Goal: Information Seeking & Learning: Find specific fact

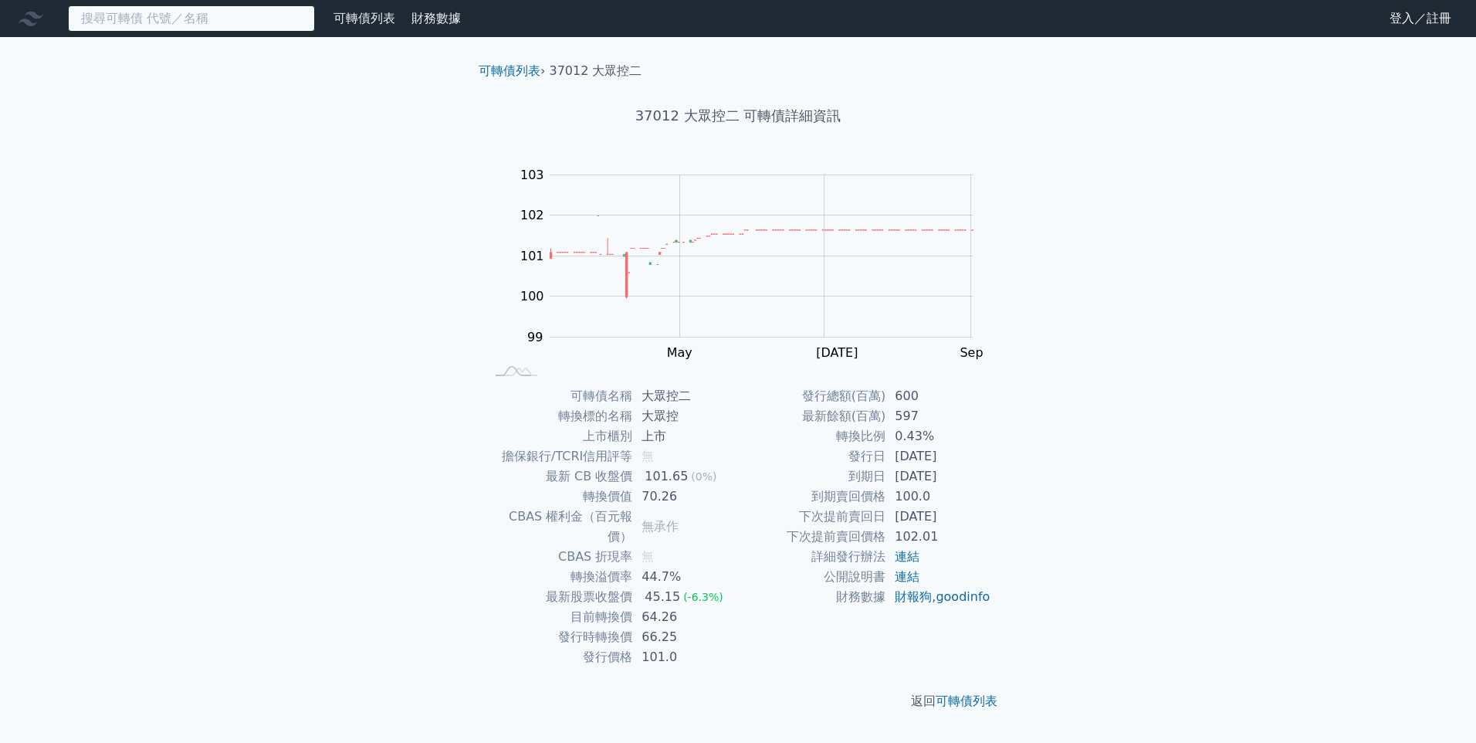
click at [205, 15] on input at bounding box center [191, 18] width 247 height 26
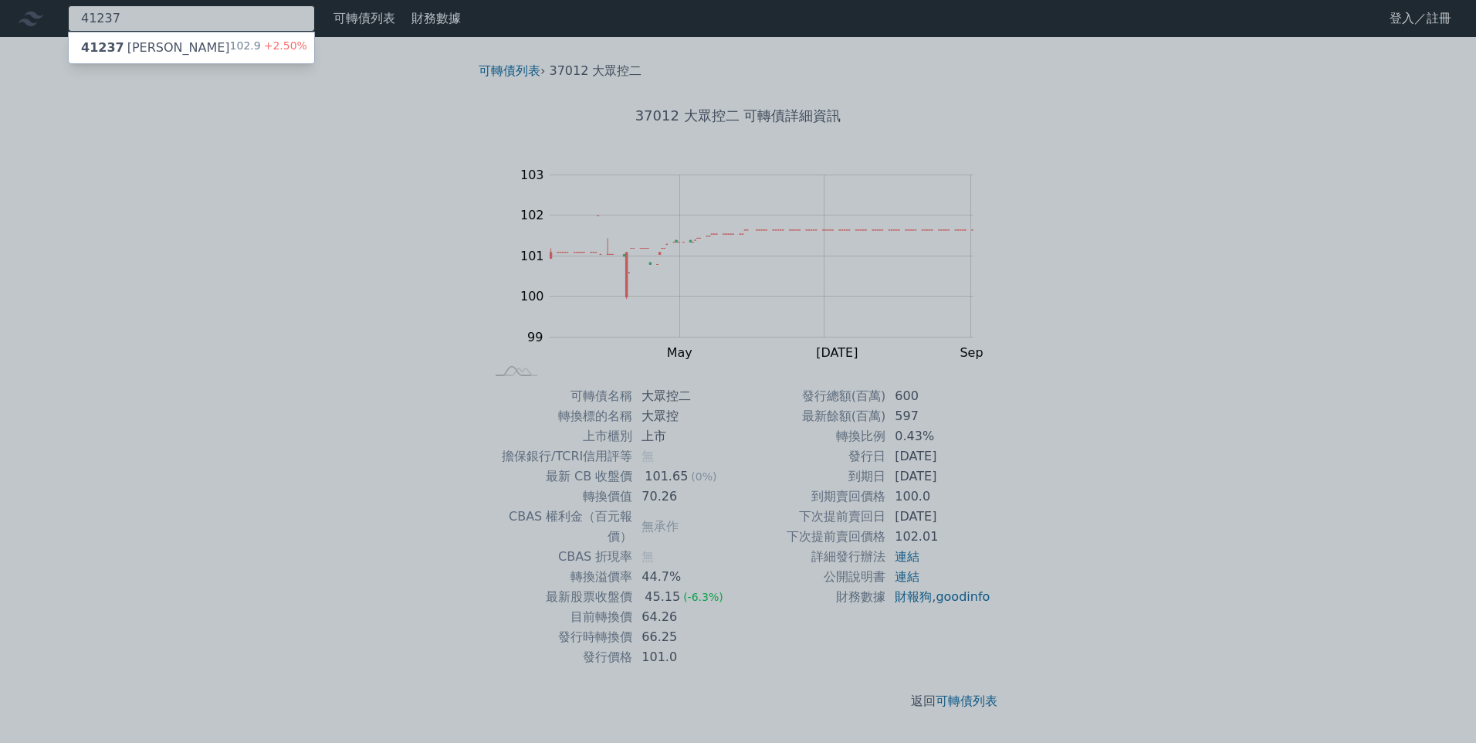
type input "41237"
click at [206, 42] on div "41237 晟德七 102.9 +2.50%" at bounding box center [191, 47] width 245 height 31
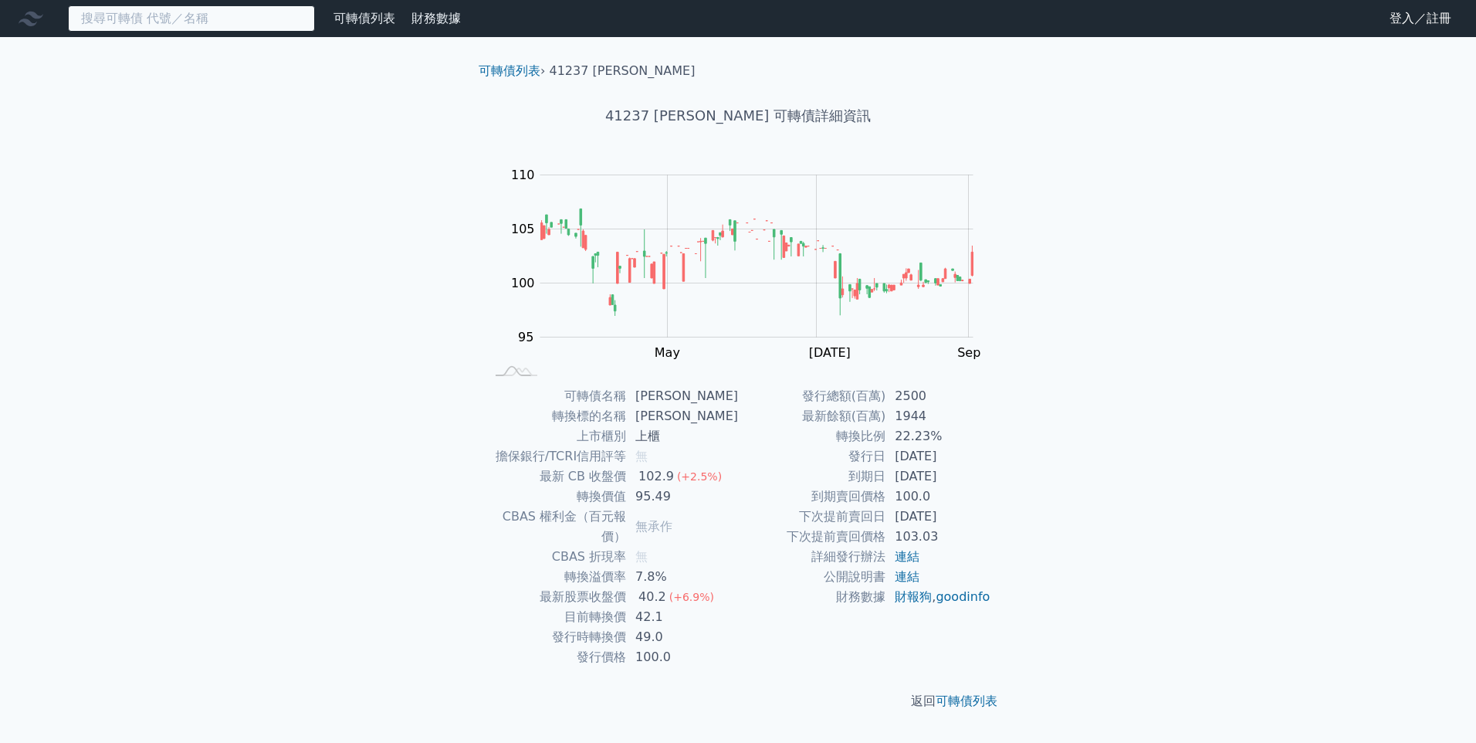
click at [208, 25] on input at bounding box center [191, 18] width 247 height 26
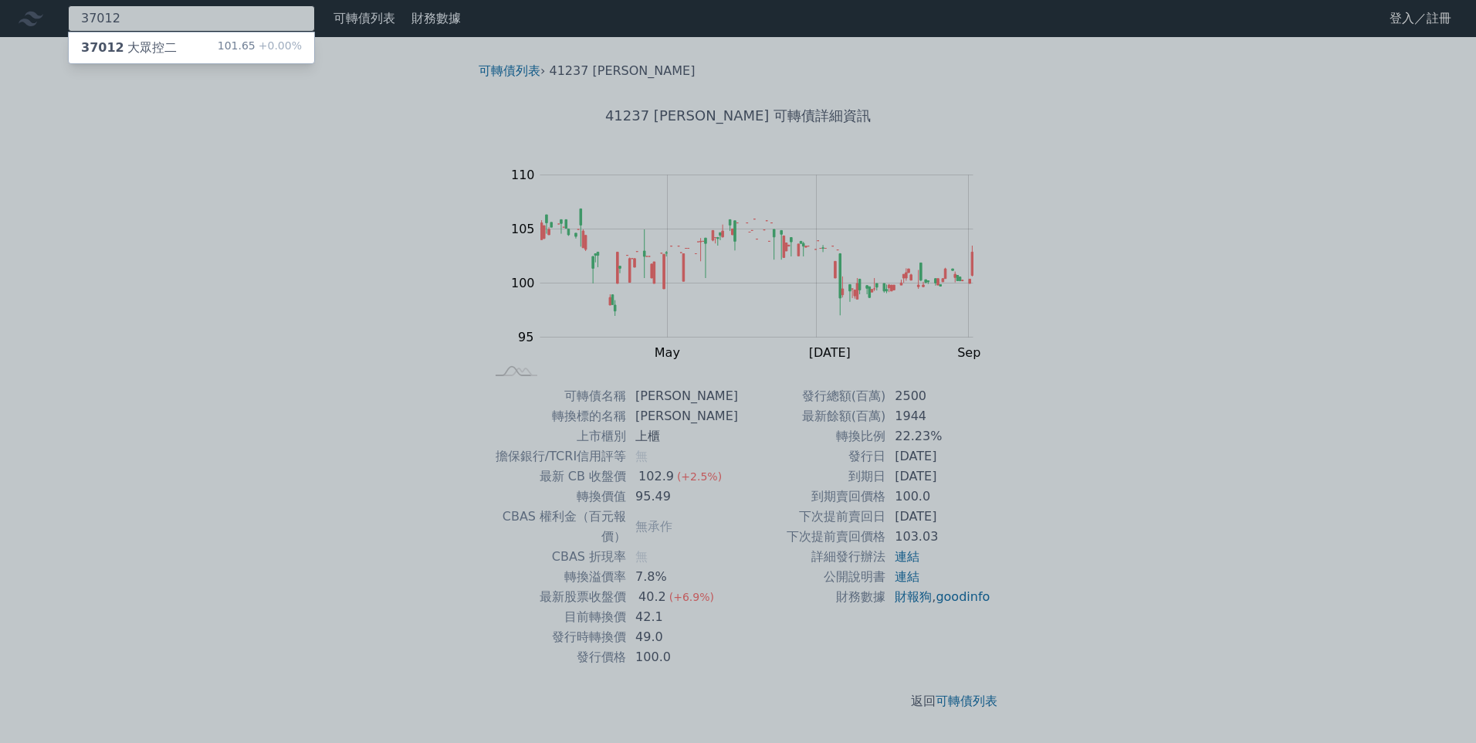
type input "37012"
click at [228, 46] on div "101.65 +0.00%" at bounding box center [260, 48] width 84 height 19
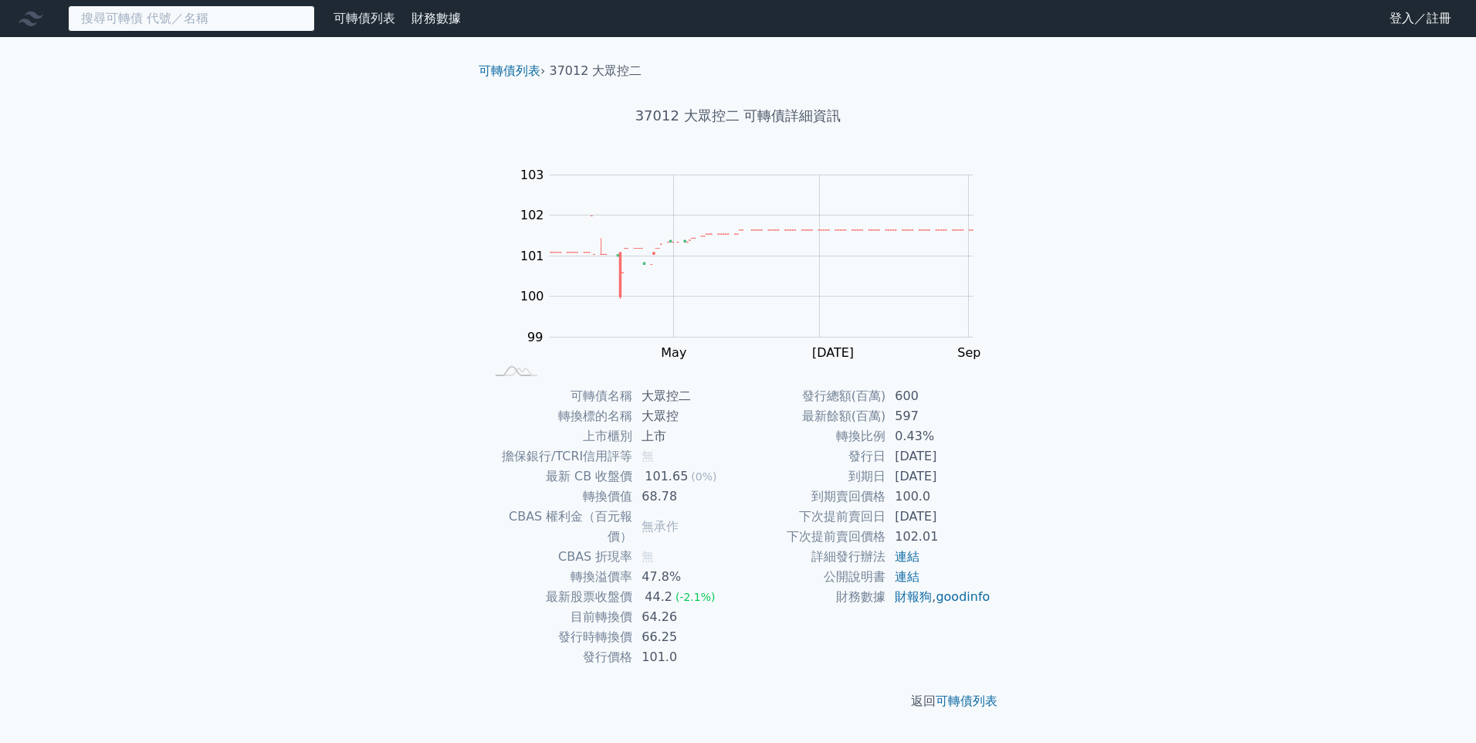
click at [238, 25] on input at bounding box center [191, 18] width 247 height 26
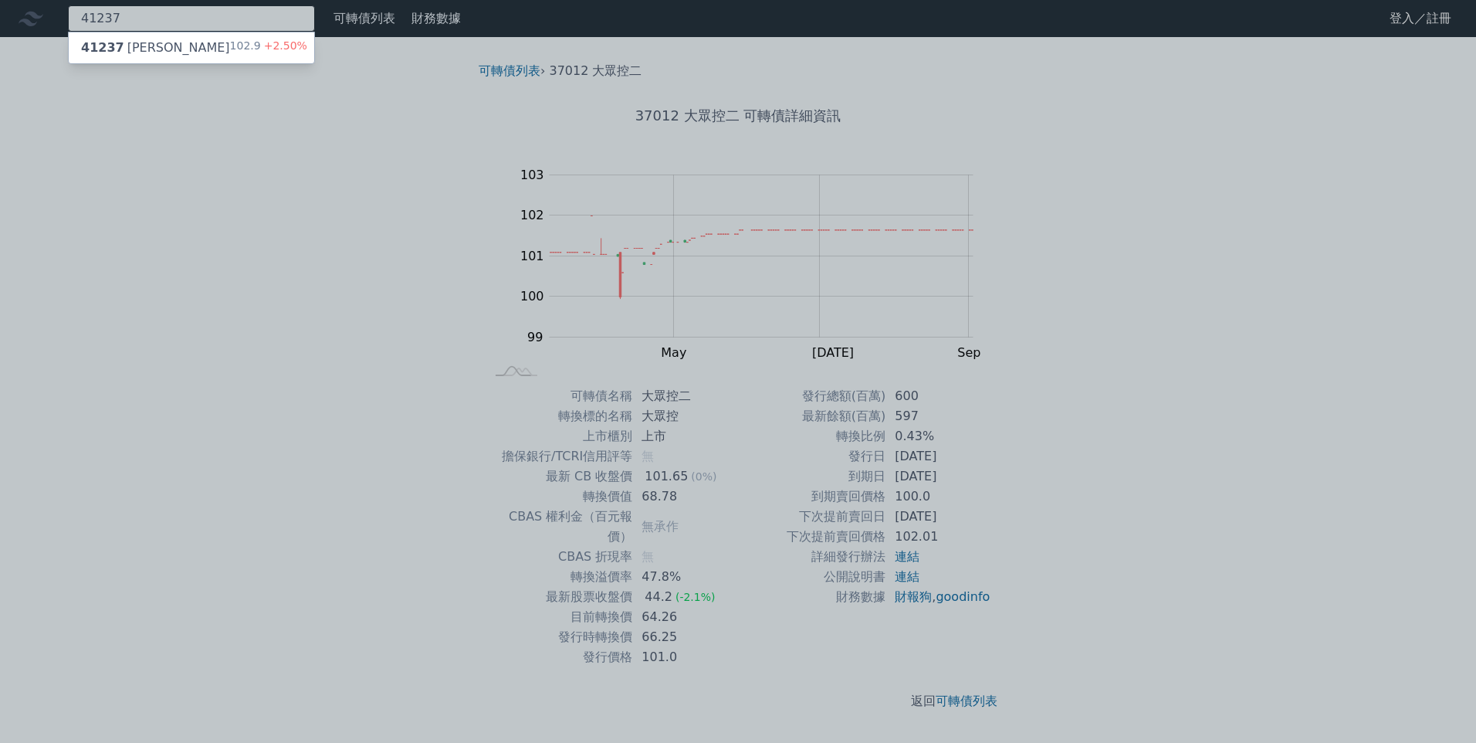
type input "41237"
click at [210, 47] on div "41237 晟德七 102.9 +2.50%" at bounding box center [191, 47] width 245 height 31
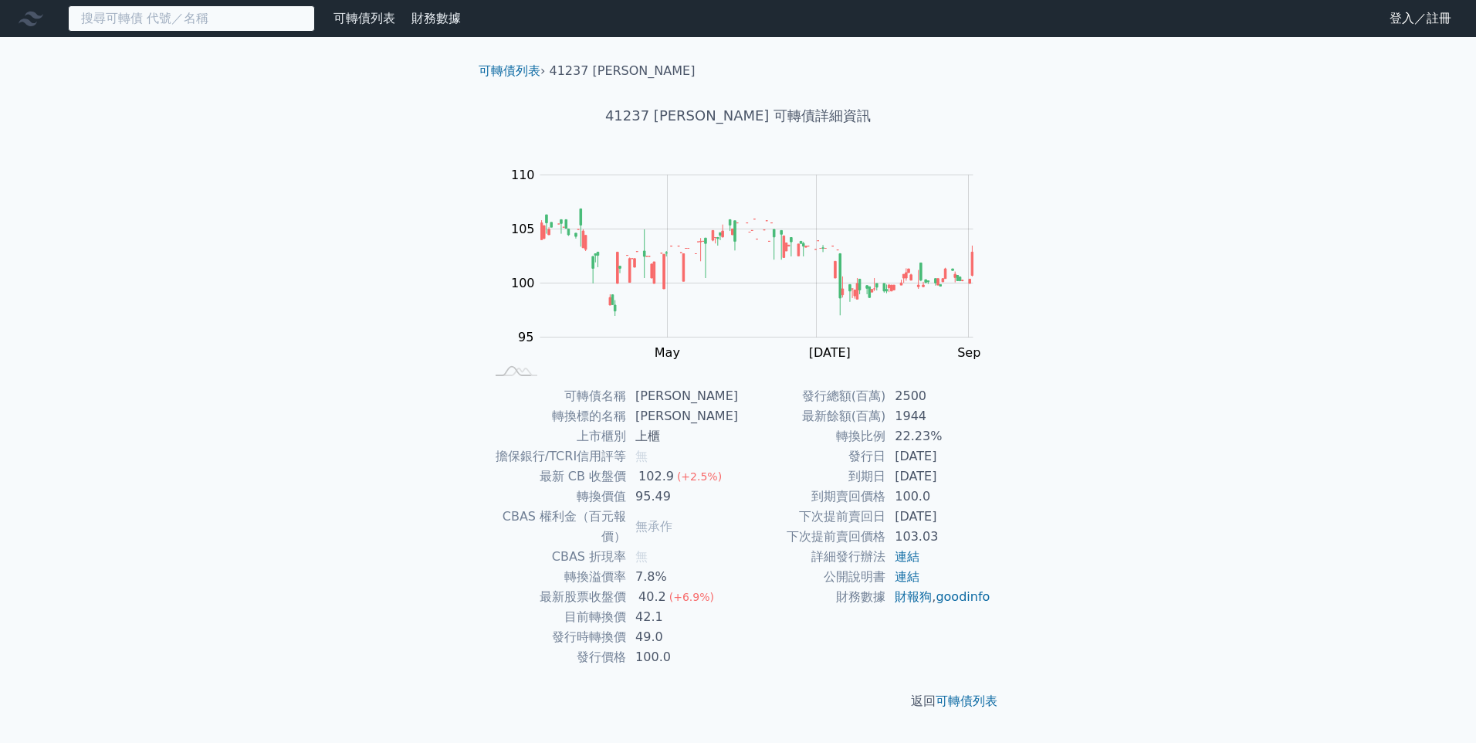
click at [168, 26] on input at bounding box center [191, 18] width 247 height 26
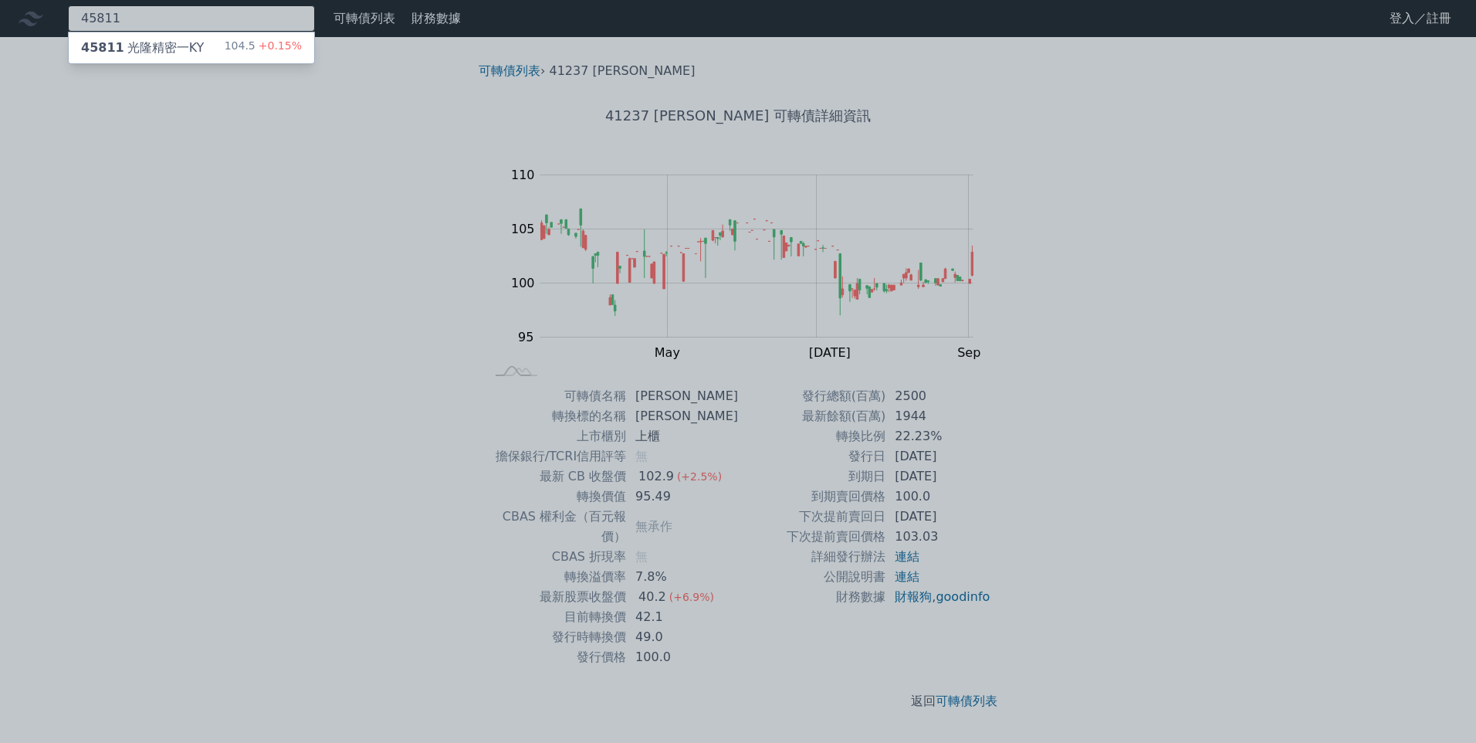
type input "45811"
click at [158, 48] on div "45811 光隆精密一KY" at bounding box center [142, 48] width 123 height 19
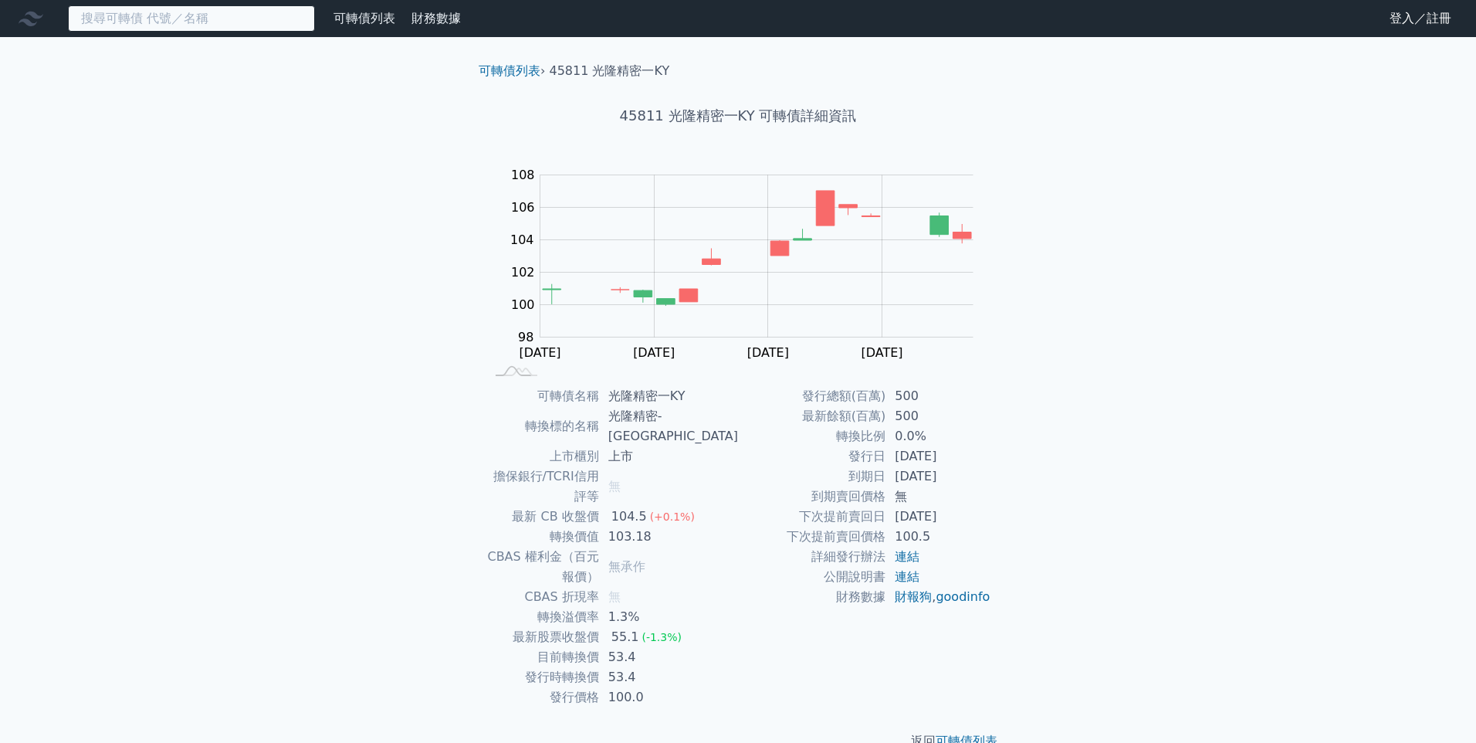
click at [257, 24] on input at bounding box center [191, 18] width 247 height 26
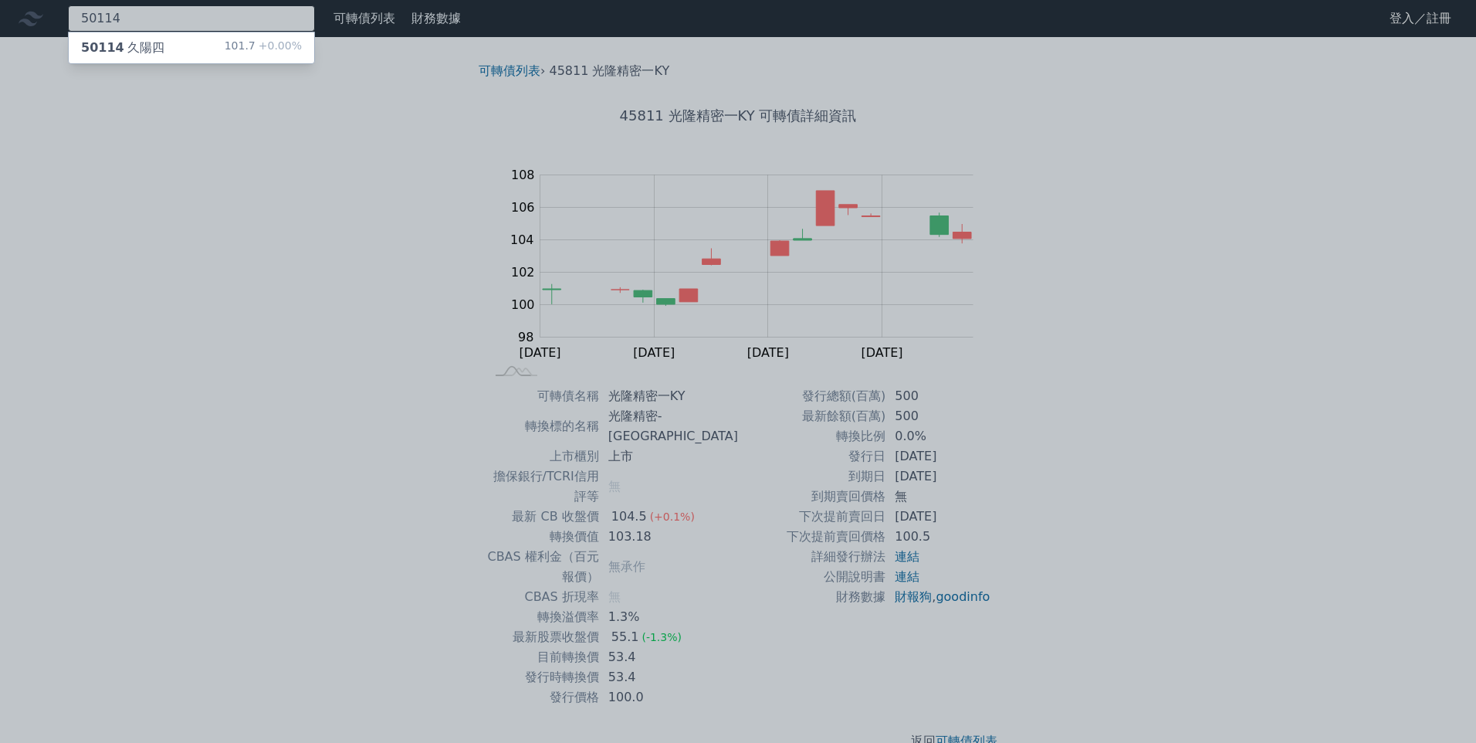
type input "50114"
click at [148, 59] on div "50114 久陽四 101.7 +0.00%" at bounding box center [191, 47] width 245 height 31
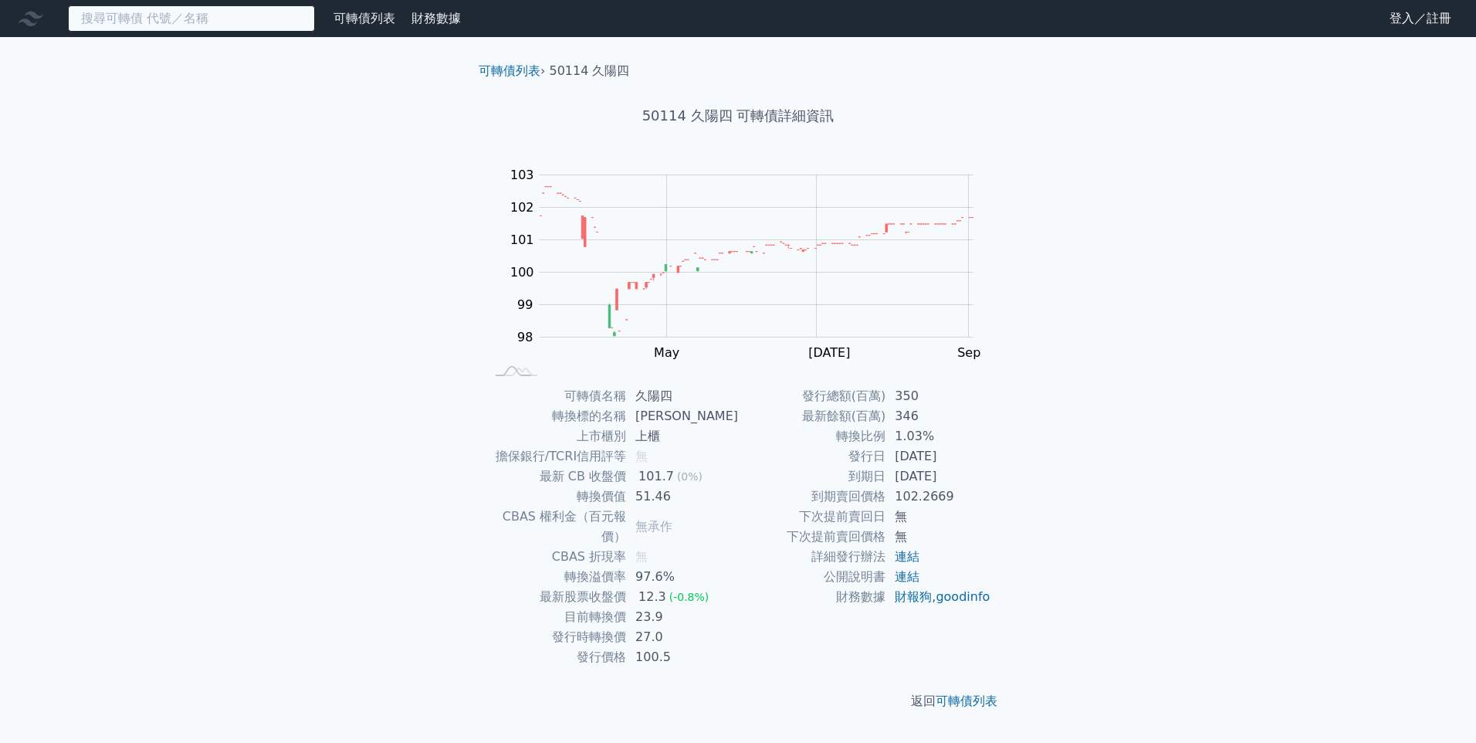
click at [192, 19] on input at bounding box center [191, 18] width 247 height 26
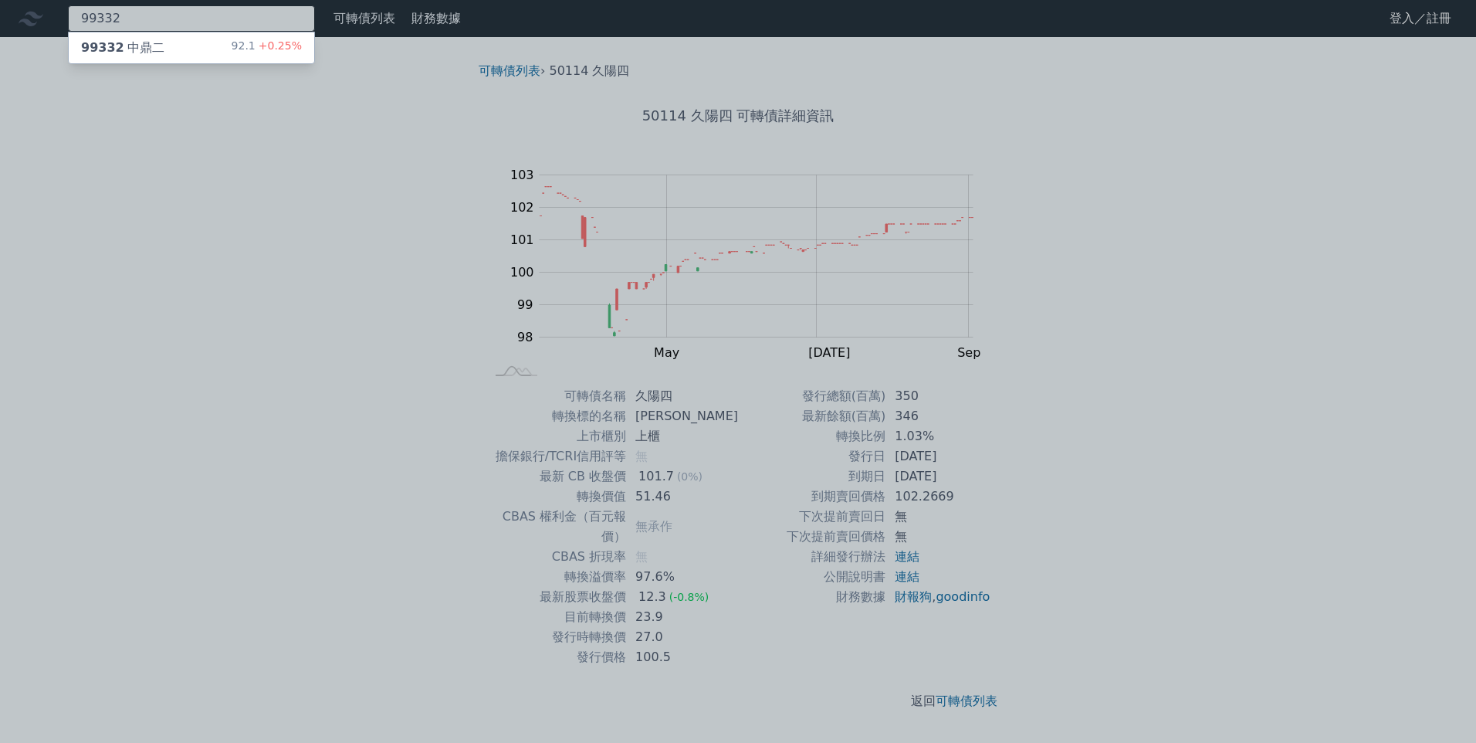
type input "99332"
click at [181, 55] on div "99332 中鼎二 92.1 +0.25%" at bounding box center [191, 47] width 245 height 31
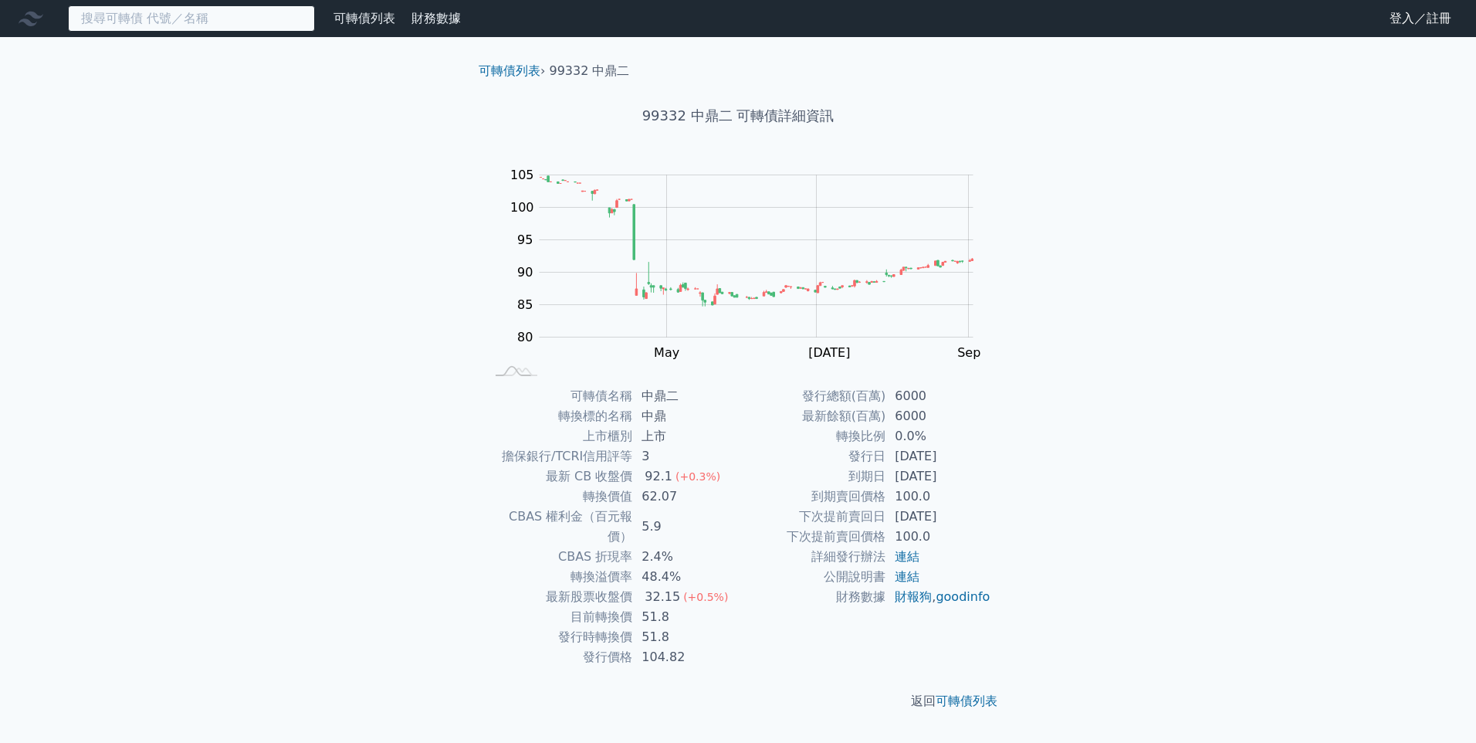
click at [188, 18] on input at bounding box center [191, 18] width 247 height 26
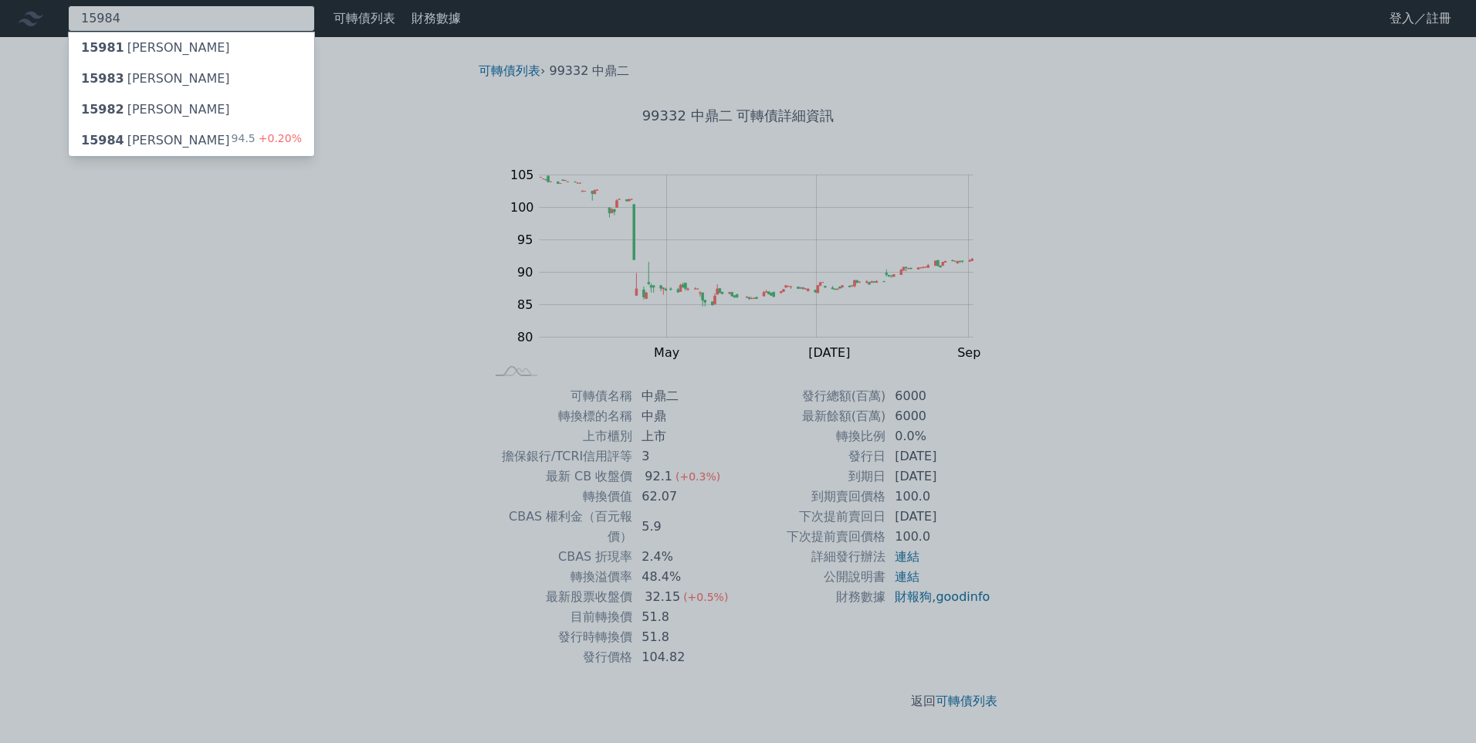
type input "15984"
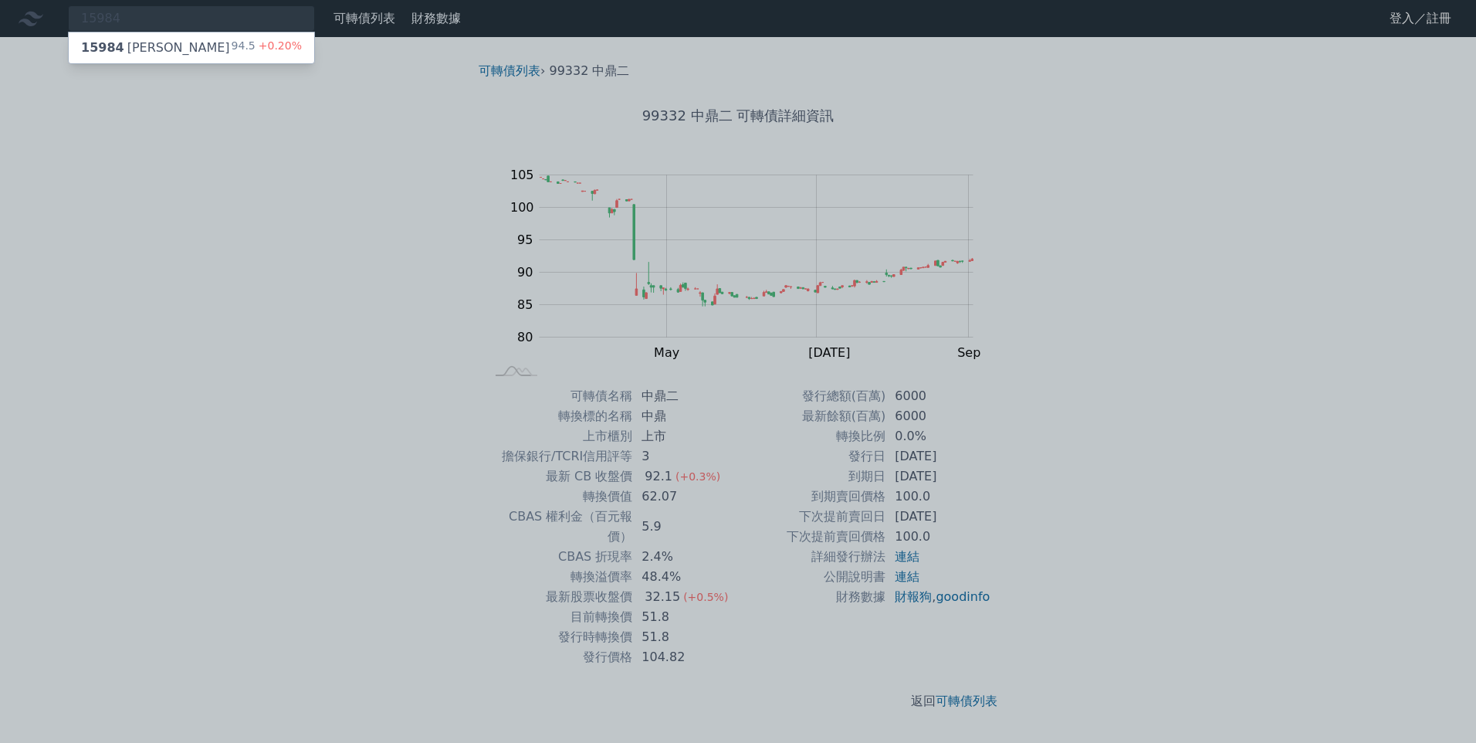
click at [172, 54] on div "15984 [PERSON_NAME]四 94.5 +0.20%" at bounding box center [191, 47] width 245 height 31
